Goal: Find specific page/section: Find specific page/section

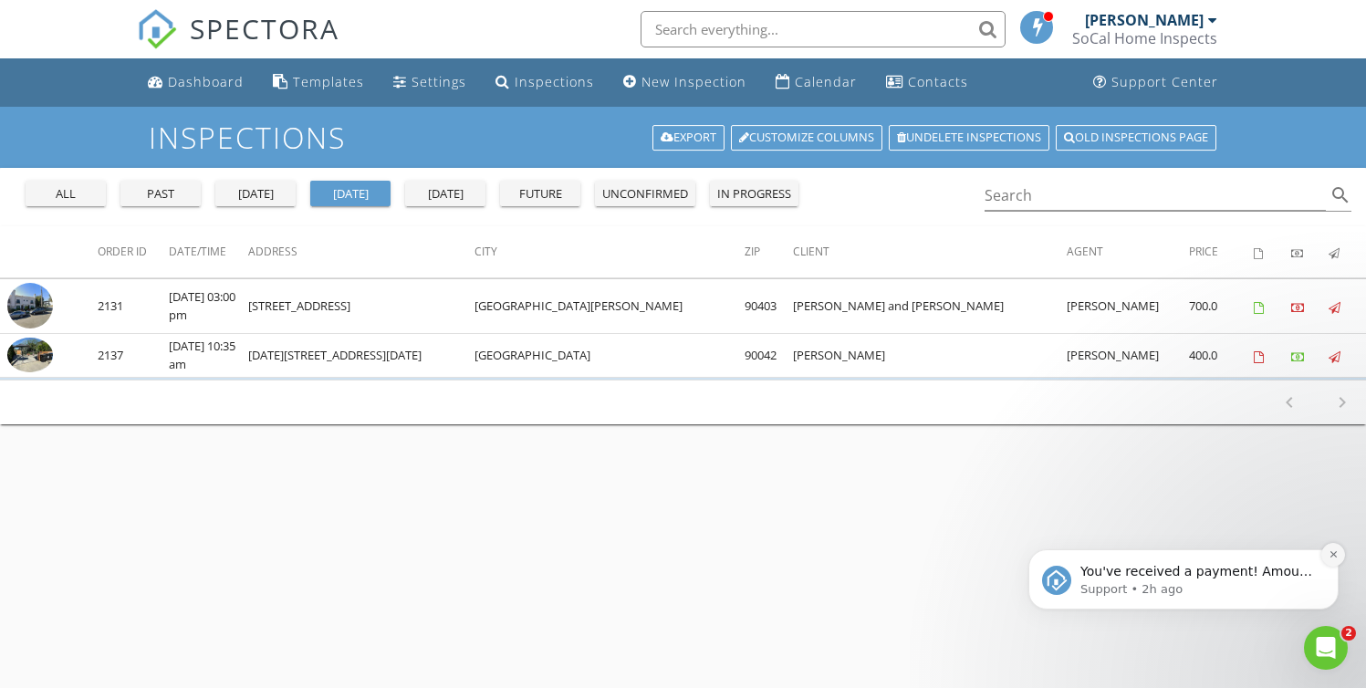
click at [1339, 555] on button "Dismiss notification" at bounding box center [1333, 555] width 24 height 24
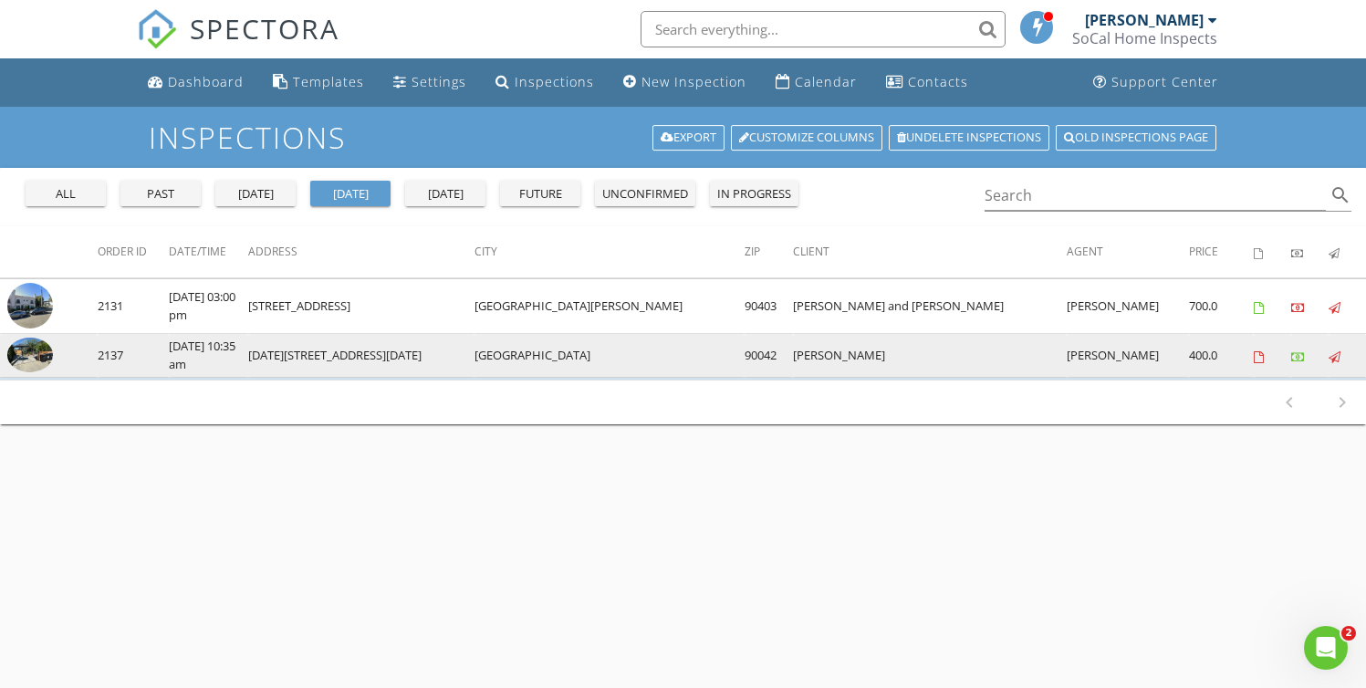
click at [22, 356] on img at bounding box center [30, 355] width 46 height 35
click at [13, 339] on td at bounding box center [49, 356] width 98 height 44
click at [26, 354] on img at bounding box center [30, 355] width 46 height 35
click at [37, 348] on img at bounding box center [30, 355] width 46 height 35
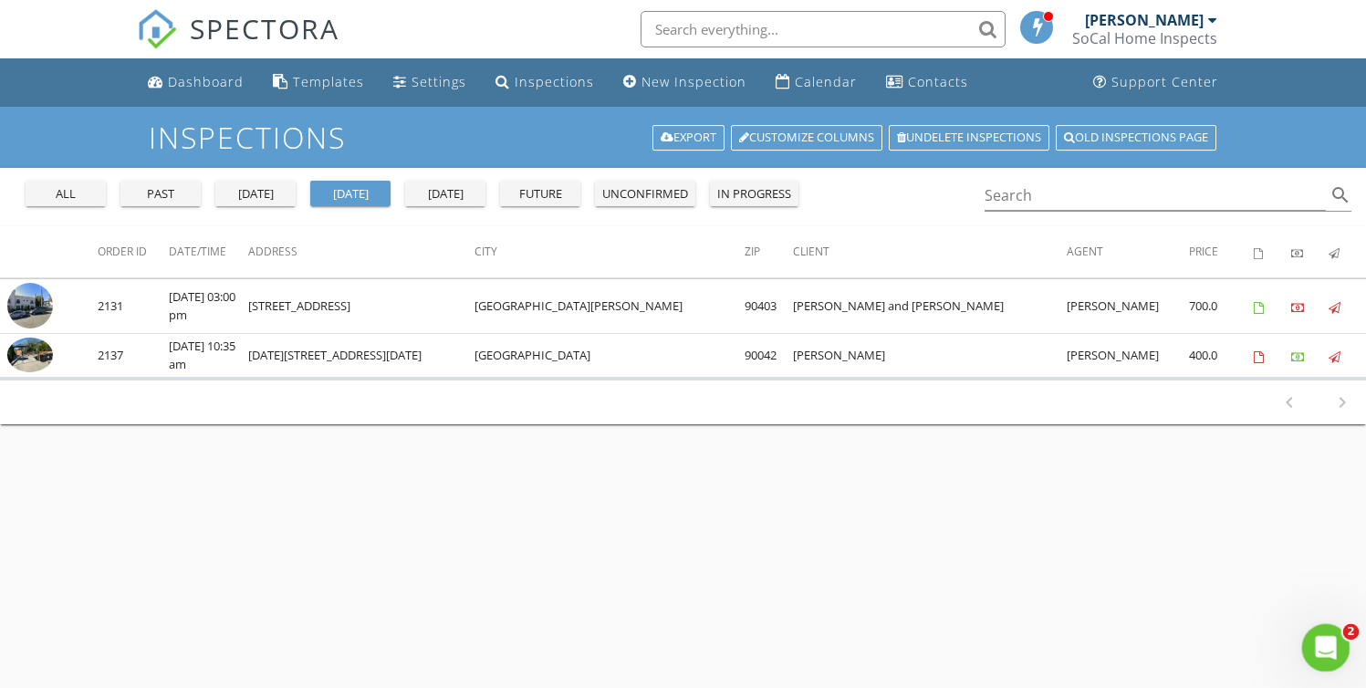
click at [1323, 640] on icon "Open Intercom Messenger" at bounding box center [1323, 645] width 13 height 15
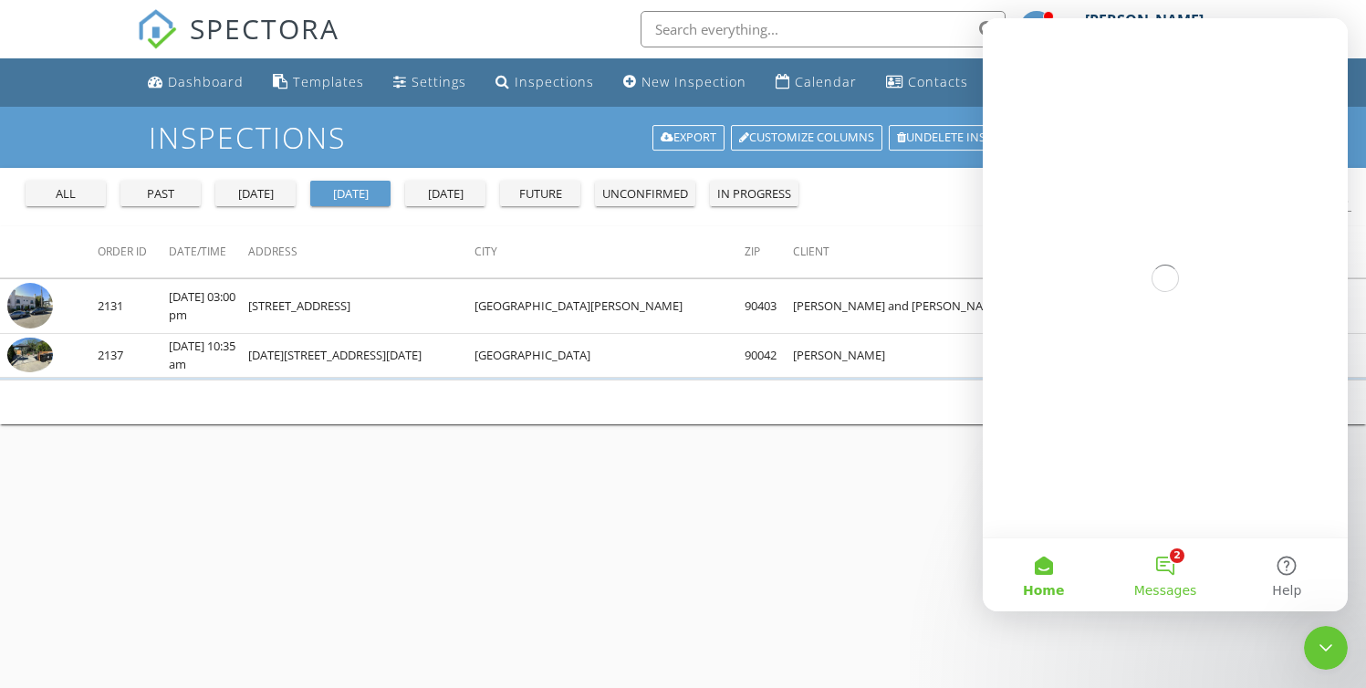
click at [1169, 561] on button "2 Messages" at bounding box center [1164, 574] width 121 height 73
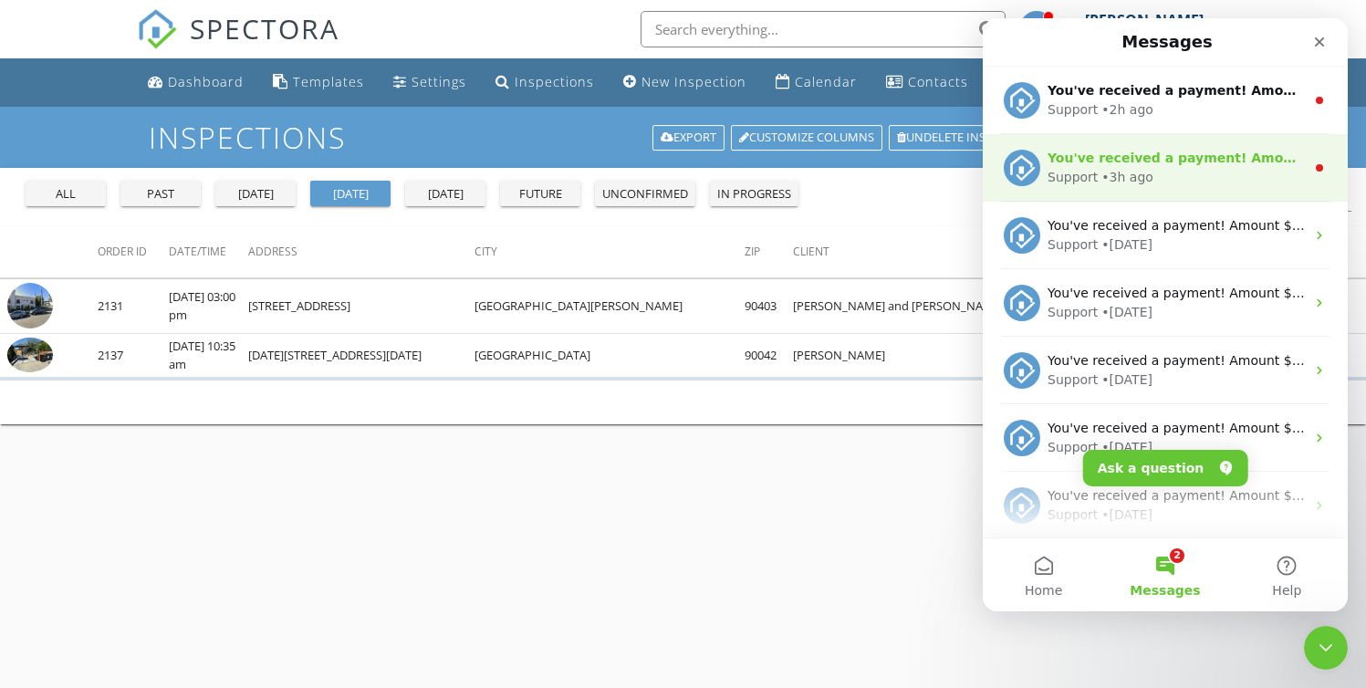
click at [1137, 197] on div "You've received a payment! Amount $400.00 Fee $0.00 Net $400.00 Transaction # I…" at bounding box center [1165, 168] width 365 height 68
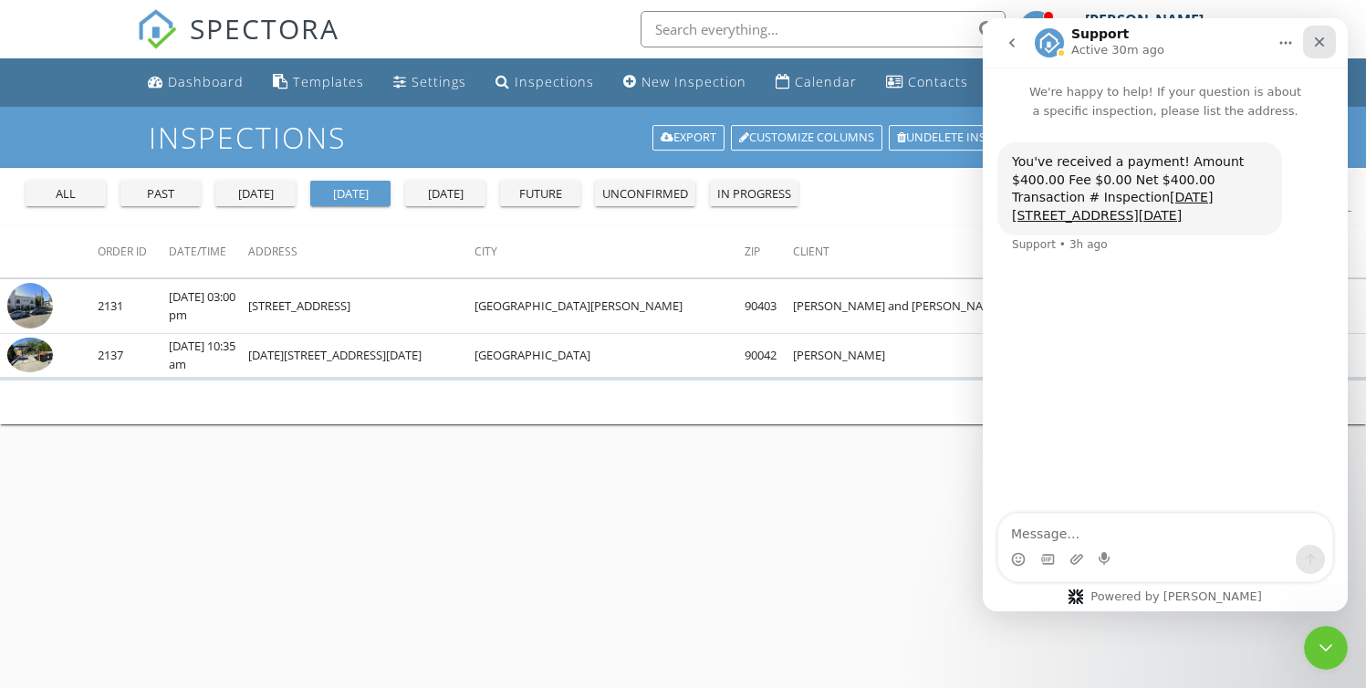
click at [1326, 43] on div "Close" at bounding box center [1319, 42] width 33 height 33
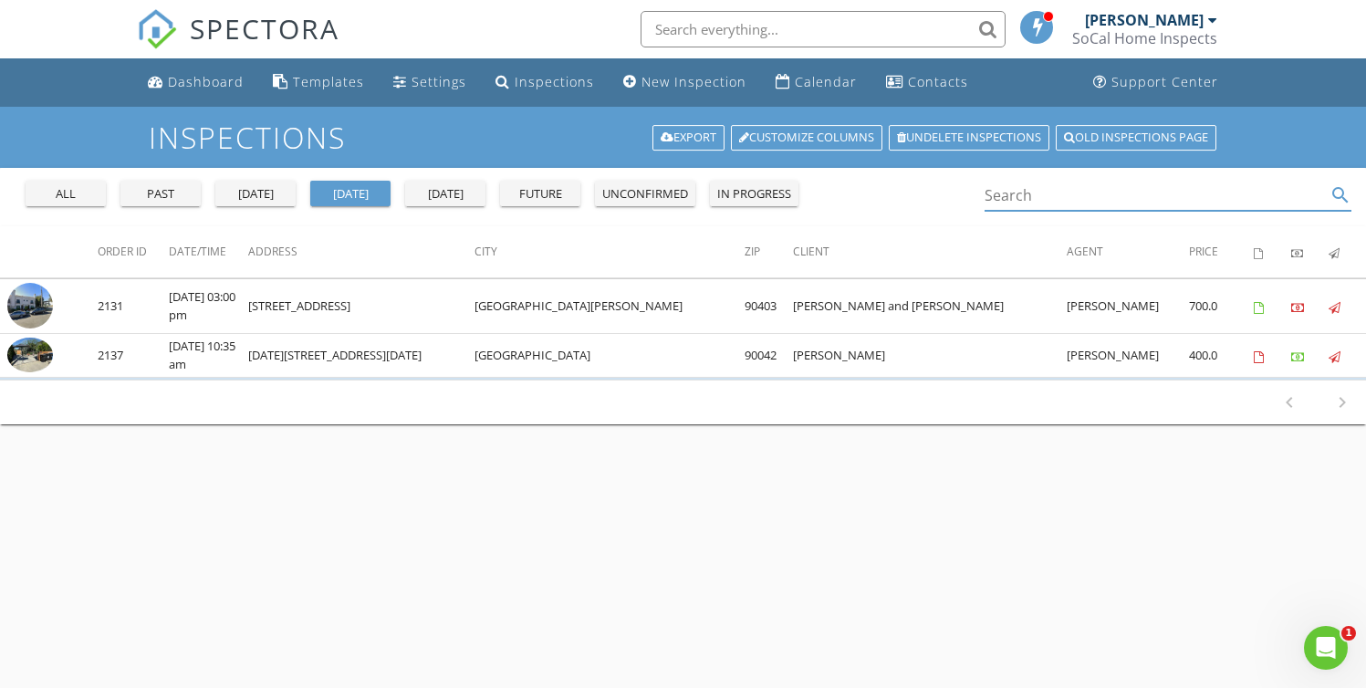
click at [1095, 201] on input "Search" at bounding box center [1156, 196] width 342 height 30
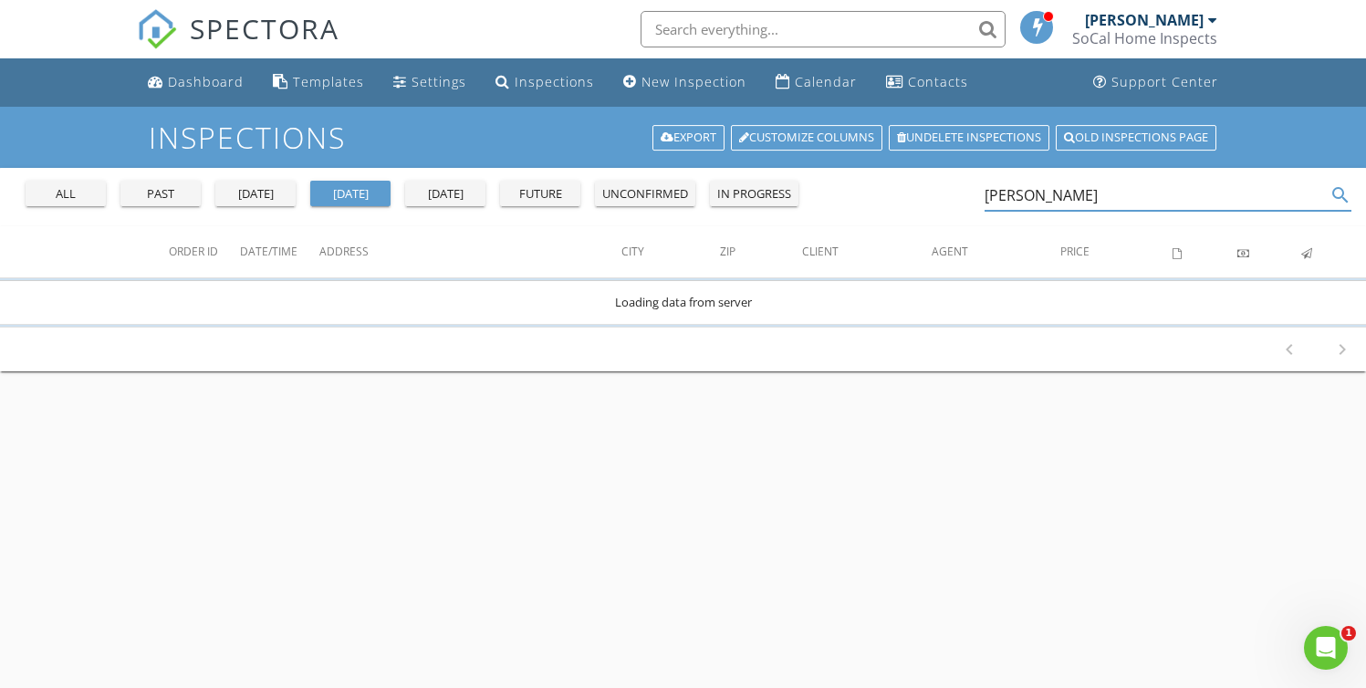
type input "[PERSON_NAME]"
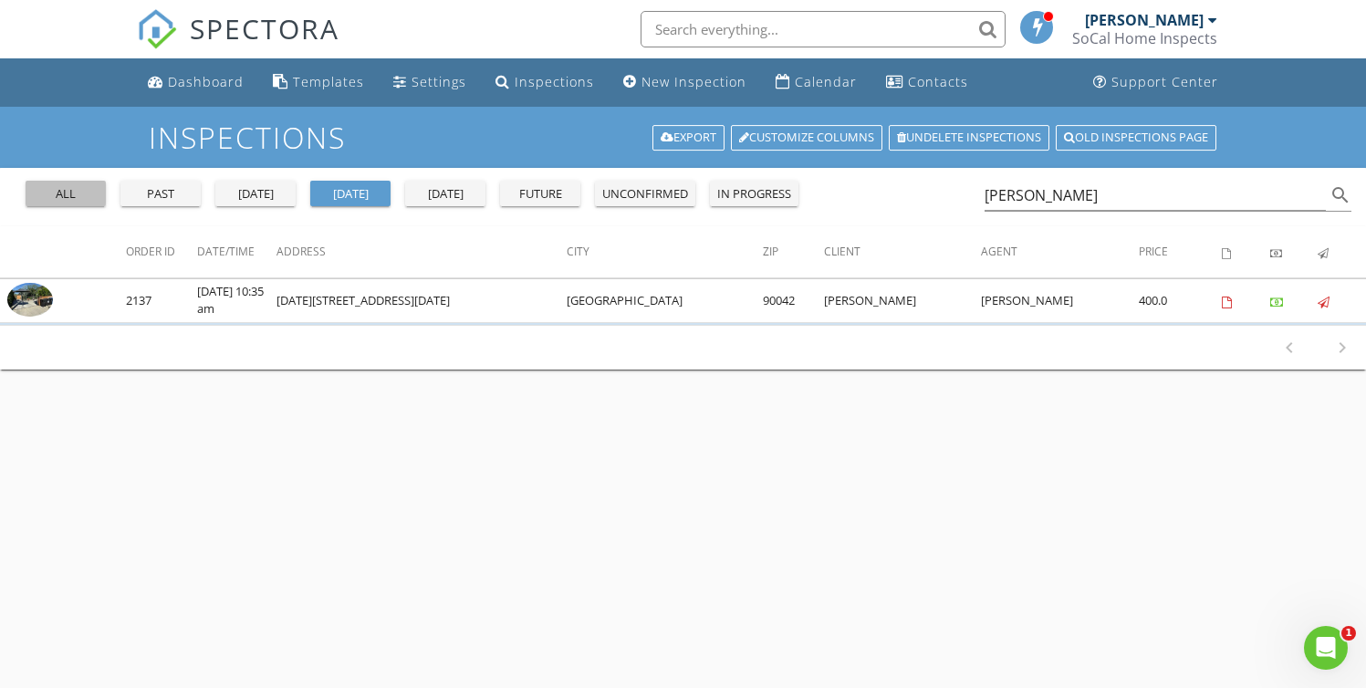
click at [66, 195] on div "all" at bounding box center [66, 194] width 66 height 18
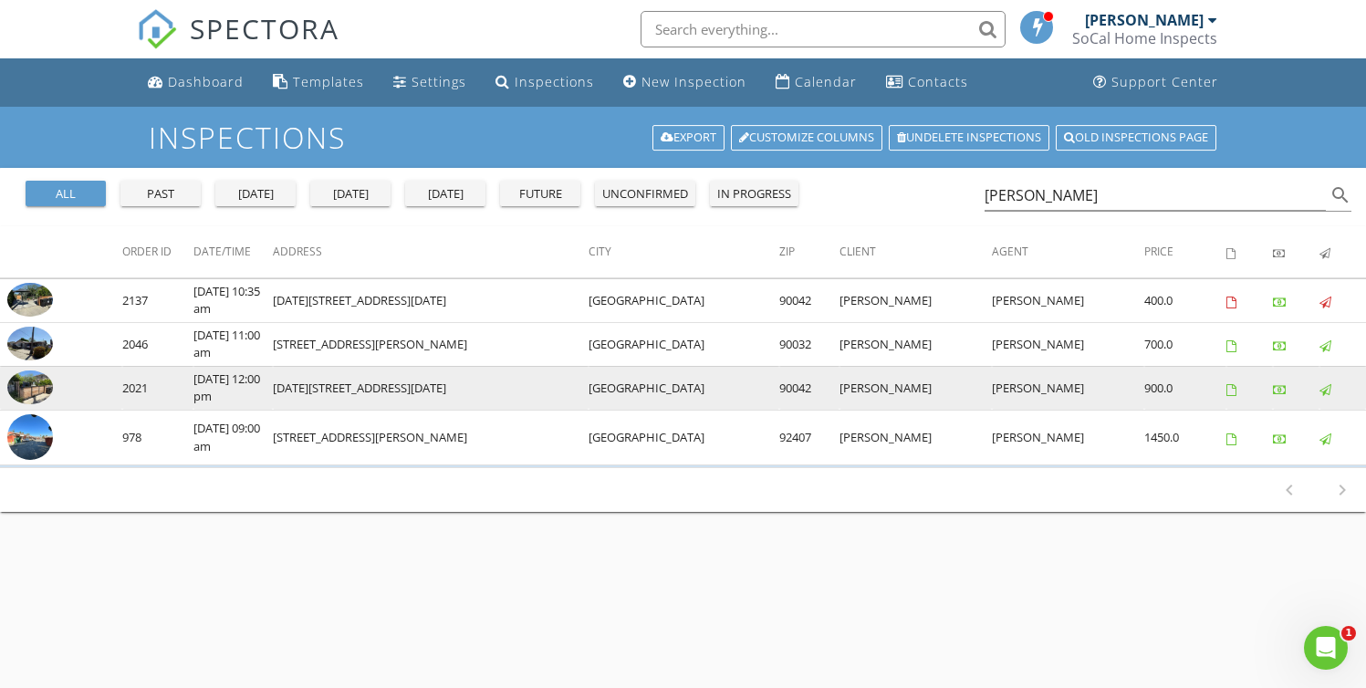
click at [34, 374] on img at bounding box center [30, 387] width 46 height 35
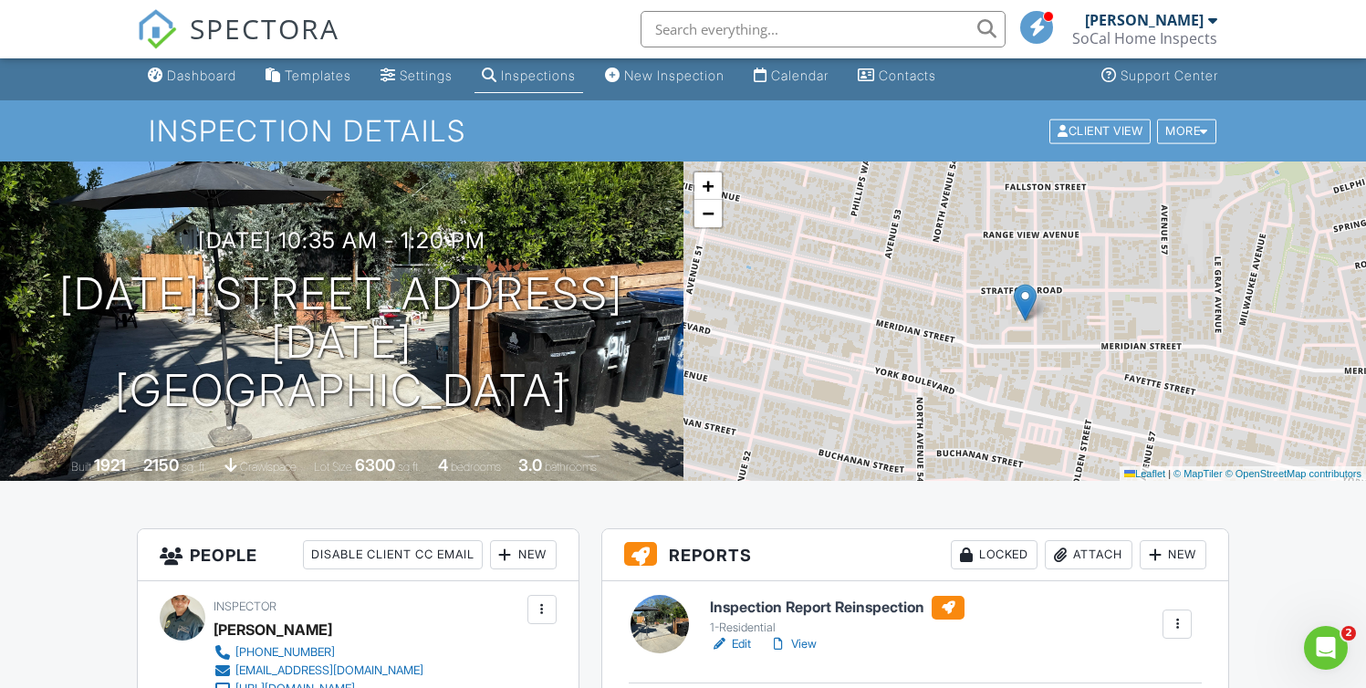
scroll to position [178, 0]
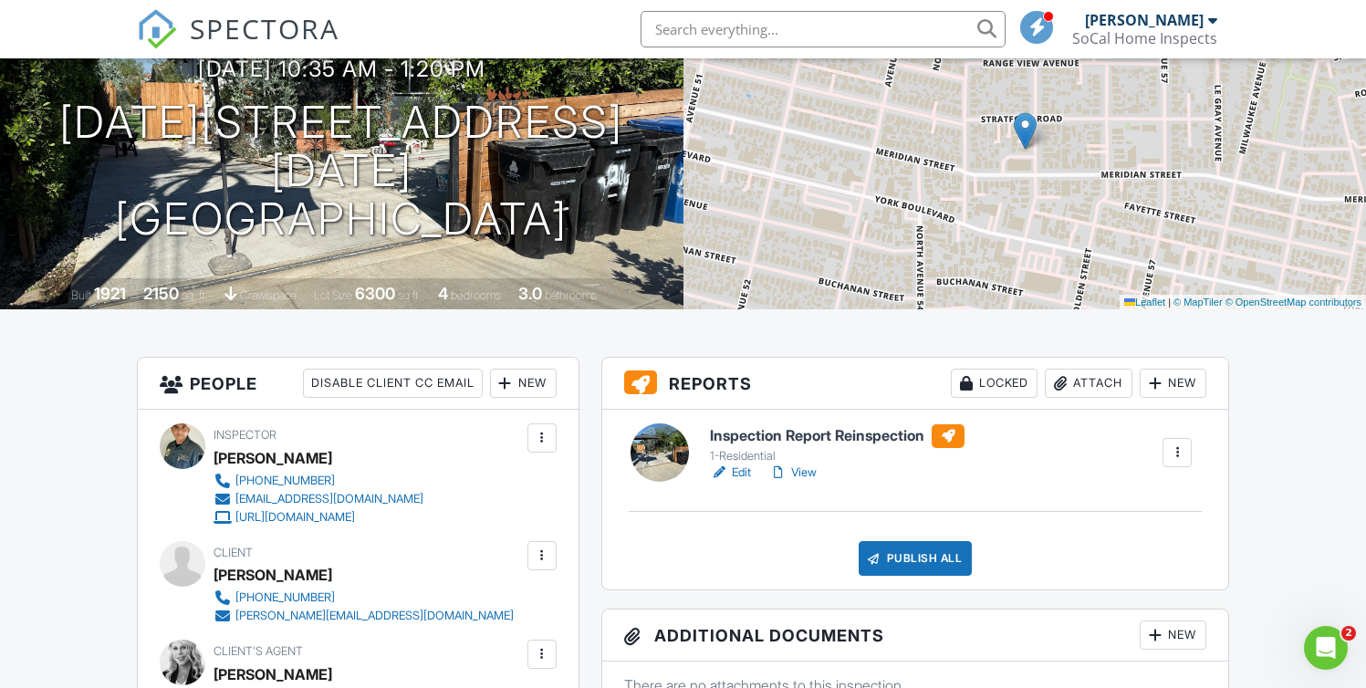
click at [738, 472] on link "Edit" at bounding box center [730, 473] width 41 height 18
